Goal: Task Accomplishment & Management: Use online tool/utility

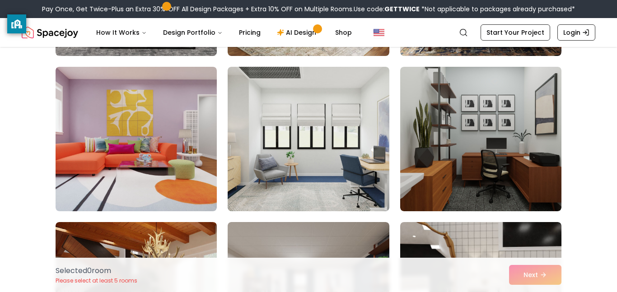
scroll to position [1854, 0]
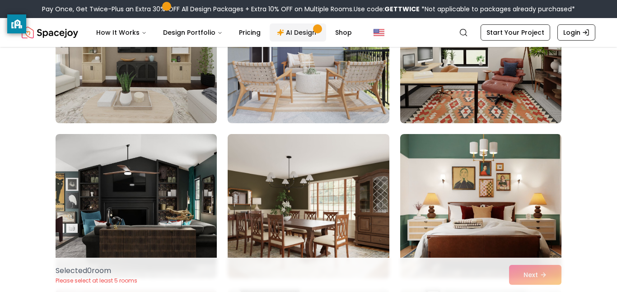
click at [298, 37] on link "AI Design" at bounding box center [298, 32] width 56 height 18
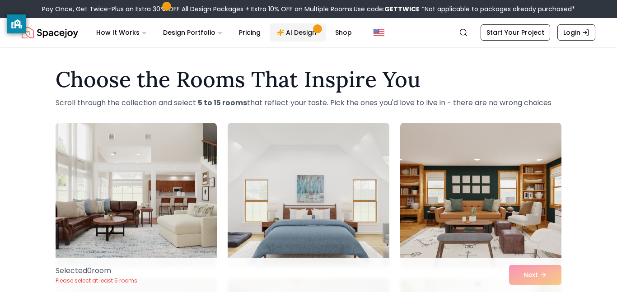
click at [294, 24] on link "AI Design" at bounding box center [298, 32] width 56 height 18
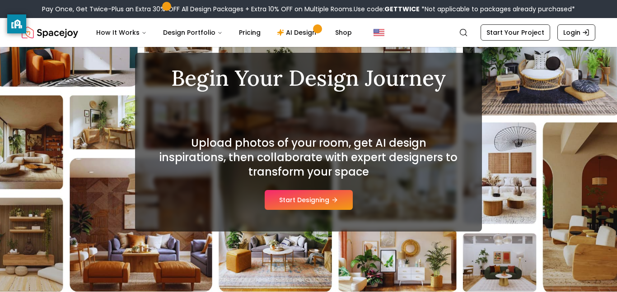
click at [330, 118] on div "Contemporary" at bounding box center [309, 112] width 304 height 18
click at [318, 194] on button "Start Designing" at bounding box center [309, 200] width 88 height 20
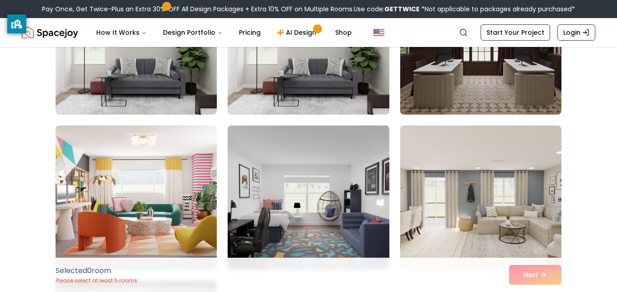
scroll to position [311, 0]
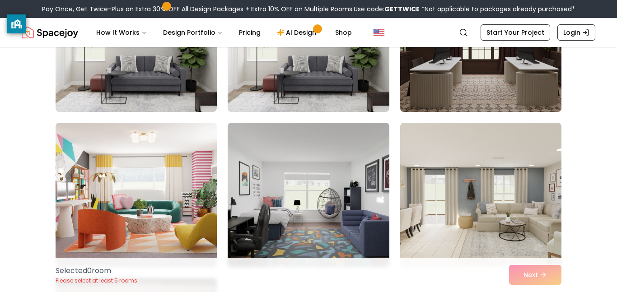
click at [439, 91] on img at bounding box center [480, 40] width 169 height 152
click at [428, 105] on img at bounding box center [480, 40] width 169 height 152
click at [433, 89] on img at bounding box center [480, 40] width 169 height 152
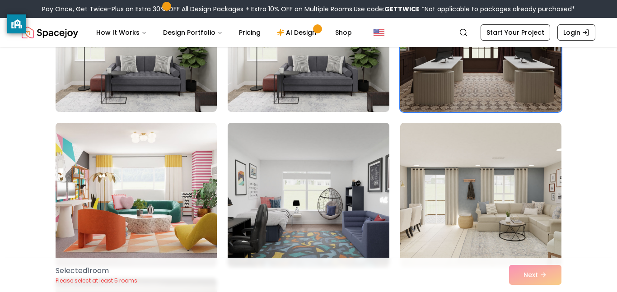
click at [318, 233] on img at bounding box center [308, 195] width 169 height 152
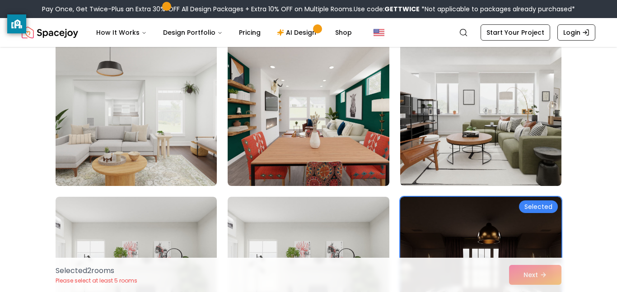
scroll to position [81, 0]
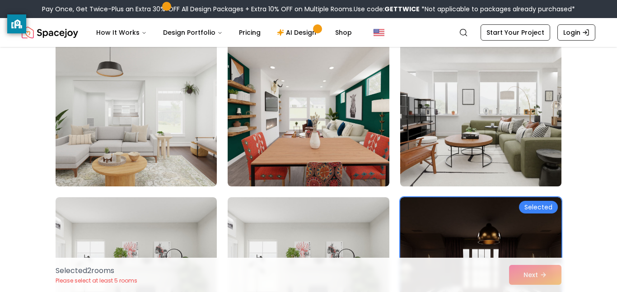
click at [494, 142] on img at bounding box center [480, 114] width 169 height 152
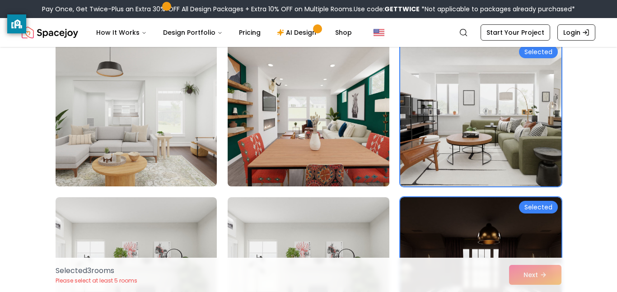
click at [334, 136] on img at bounding box center [308, 114] width 169 height 152
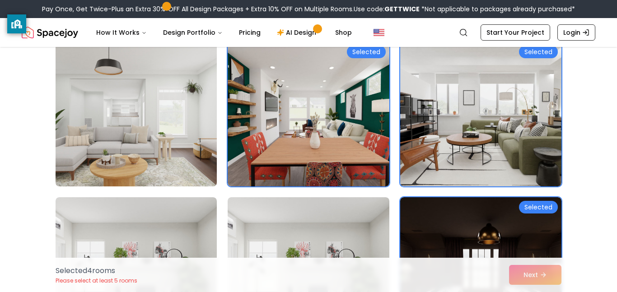
click at [154, 140] on img at bounding box center [135, 114] width 169 height 152
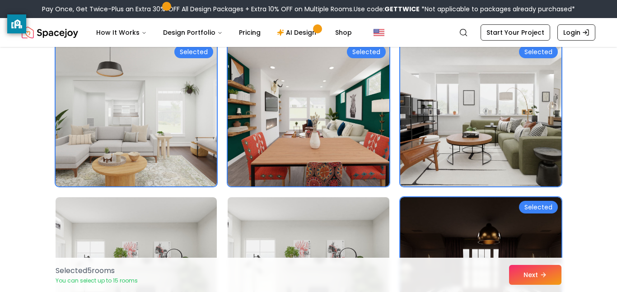
click at [357, 227] on img at bounding box center [308, 270] width 169 height 152
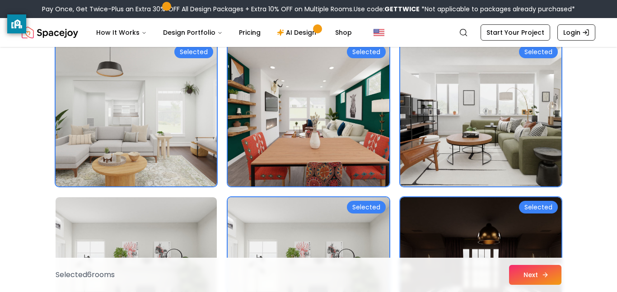
click at [519, 274] on button "Next" at bounding box center [535, 275] width 52 height 20
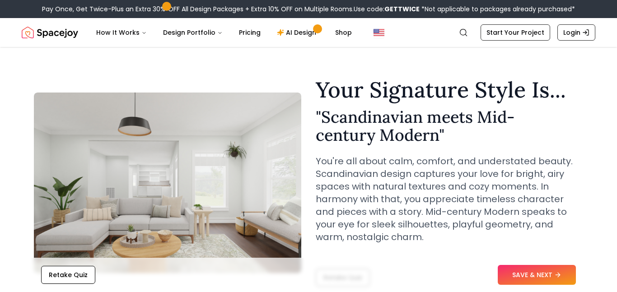
scroll to position [7, 0]
click at [520, 30] on link "Start Your Project" at bounding box center [516, 32] width 70 height 16
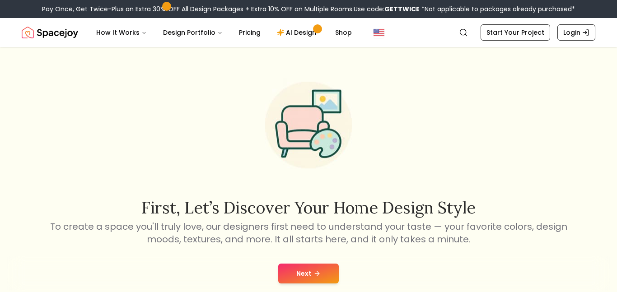
click at [308, 275] on button "Next" at bounding box center [308, 274] width 61 height 20
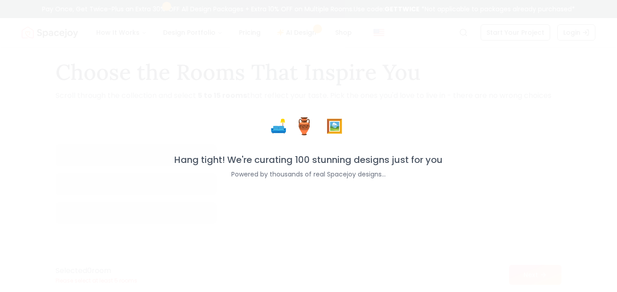
scroll to position [22, 0]
